Goal: Information Seeking & Learning: Compare options

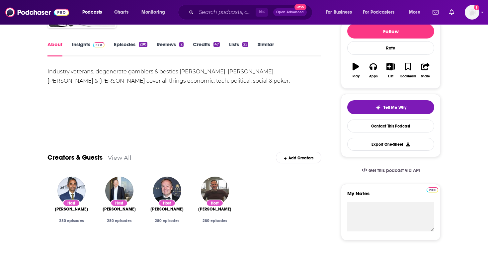
scroll to position [60, 0]
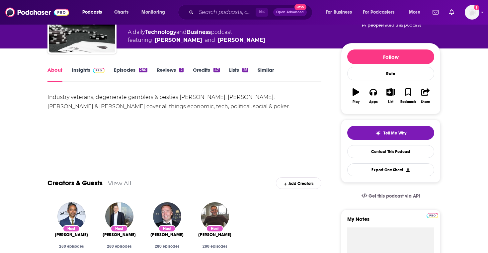
click at [80, 75] on link "Insights" at bounding box center [88, 74] width 33 height 15
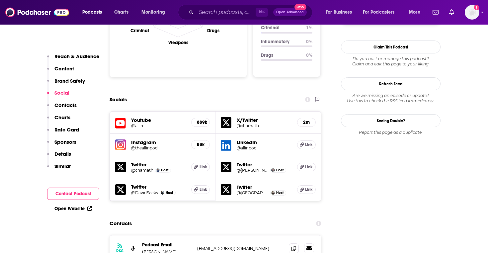
scroll to position [722, 0]
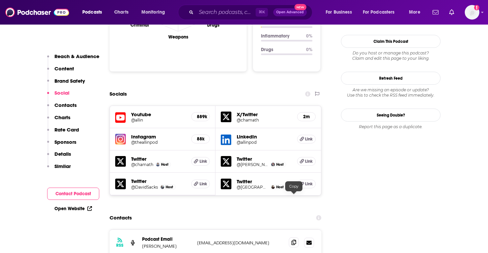
click at [292, 239] on icon at bounding box center [293, 241] width 5 height 5
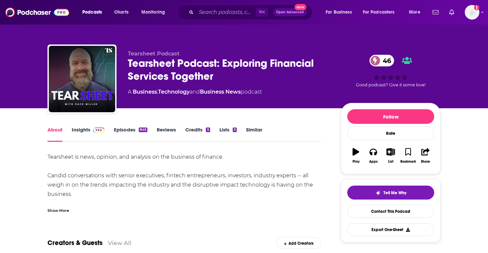
click at [80, 131] on link "Insights" at bounding box center [88, 133] width 33 height 15
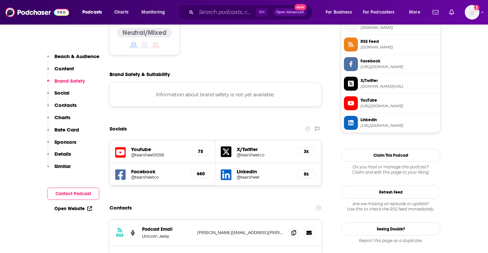
scroll to position [570, 0]
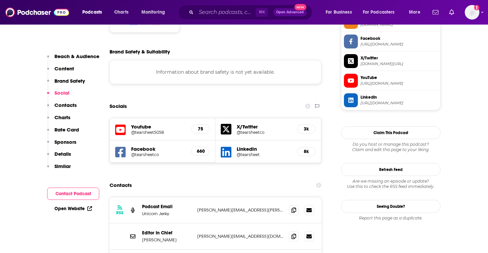
click at [133, 123] on h5 "Youtube" at bounding box center [158, 126] width 55 height 6
click at [121, 124] on icon at bounding box center [120, 130] width 11 height 12
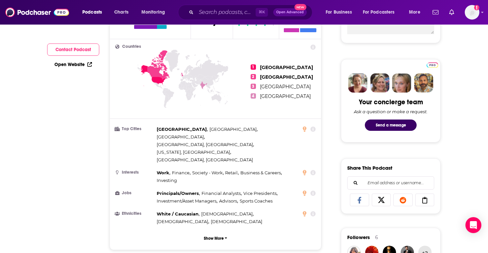
scroll to position [0, 0]
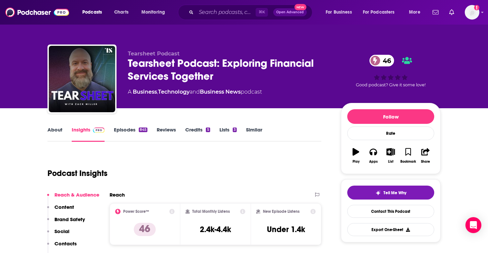
click at [61, 128] on link "About" at bounding box center [54, 133] width 15 height 15
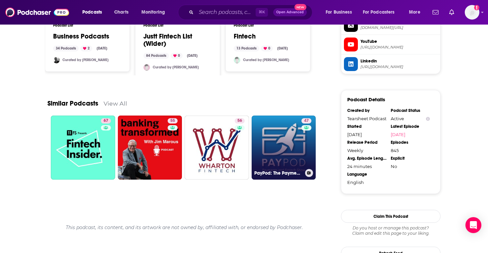
scroll to position [606, 0]
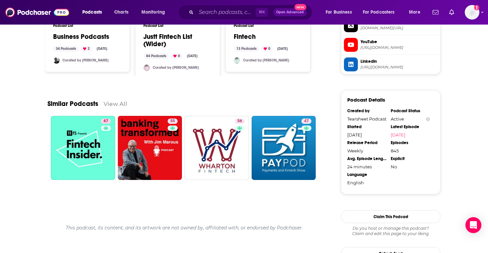
click at [121, 103] on link "View All" at bounding box center [115, 103] width 24 height 7
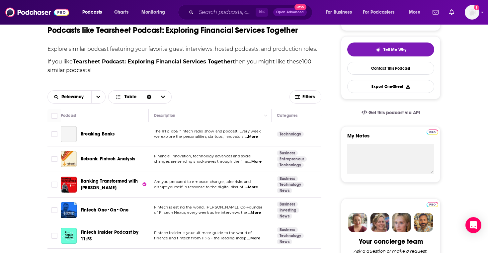
scroll to position [143, 0]
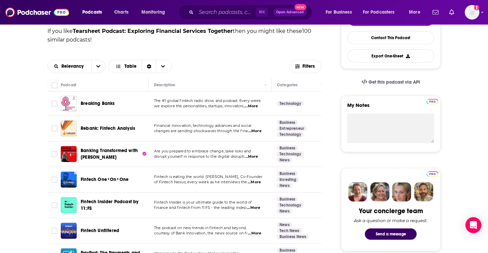
scroll to position [180, 0]
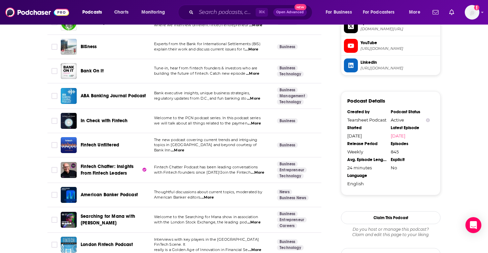
scroll to position [609, 0]
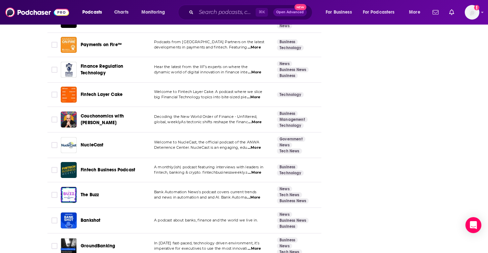
scroll to position [990, 0]
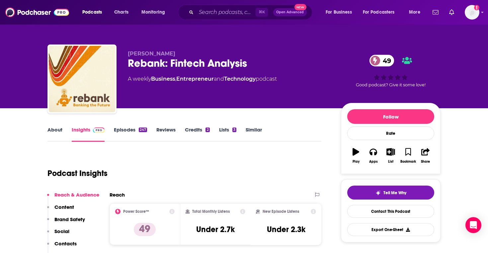
click at [271, 61] on div "Rebank: Fintech Analysis 49" at bounding box center [229, 63] width 202 height 13
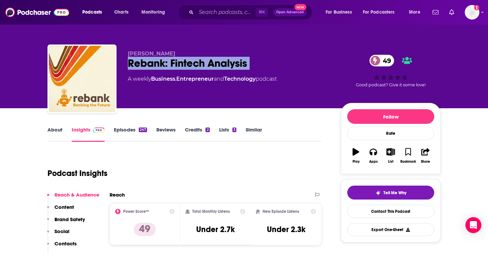
click at [271, 61] on div "Rebank: Fintech Analysis 49" at bounding box center [229, 63] width 202 height 13
click at [278, 61] on div "Rebank: Fintech Analysis 49" at bounding box center [229, 63] width 202 height 13
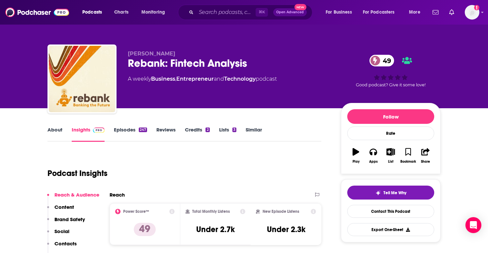
click at [278, 61] on div "Rebank: Fintech Analysis 49" at bounding box center [229, 63] width 202 height 13
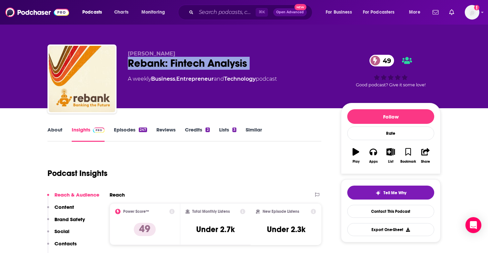
click at [278, 61] on div "Rebank: Fintech Analysis 49" at bounding box center [229, 63] width 202 height 13
click at [278, 63] on div "Rebank: Fintech Analysis 49" at bounding box center [229, 63] width 202 height 13
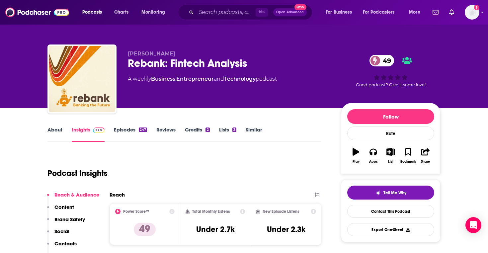
click at [116, 134] on link "Episodes 247" at bounding box center [130, 133] width 33 height 15
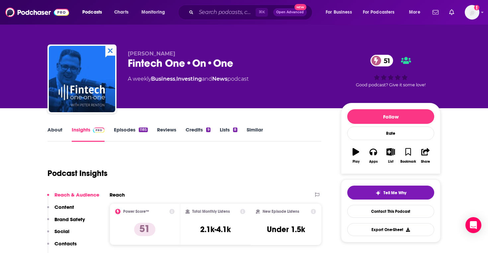
click at [253, 59] on div "Fintech One•On•One 51" at bounding box center [229, 63] width 202 height 13
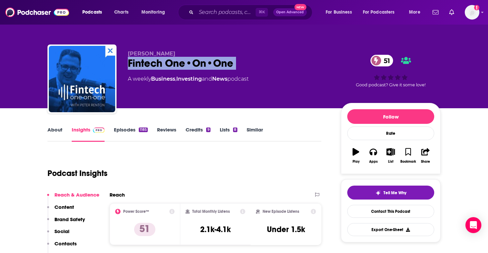
click at [253, 59] on div "Fintech One•On•One 51" at bounding box center [229, 63] width 202 height 13
click at [257, 61] on div "Fintech One•On•One 51" at bounding box center [229, 63] width 202 height 13
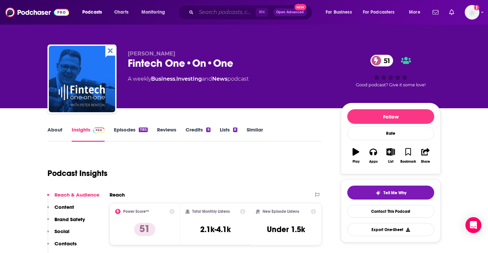
click at [238, 9] on input "Search podcasts, credits, & more..." at bounding box center [225, 12] width 59 height 11
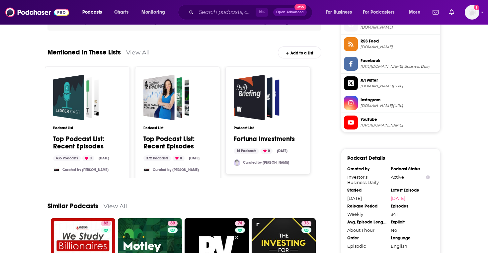
scroll to position [495, 0]
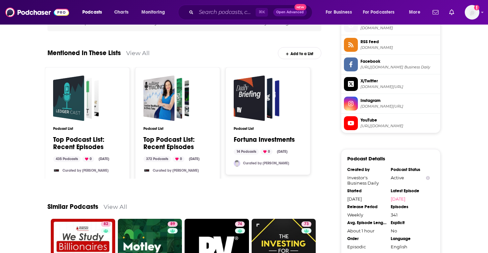
click at [114, 206] on link "View All" at bounding box center [115, 206] width 24 height 7
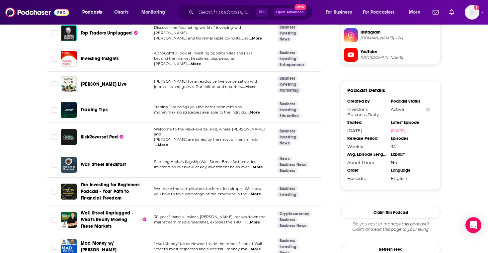
scroll to position [667, 0]
